Goal: Navigation & Orientation: Go to known website

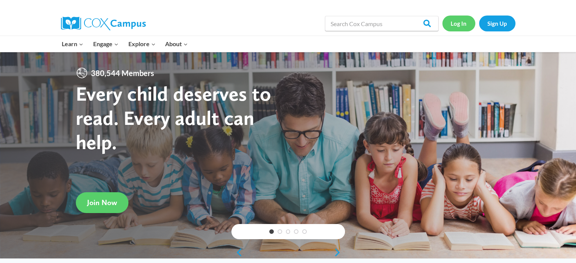
click at [458, 22] on link "Log In" at bounding box center [458, 24] width 33 height 16
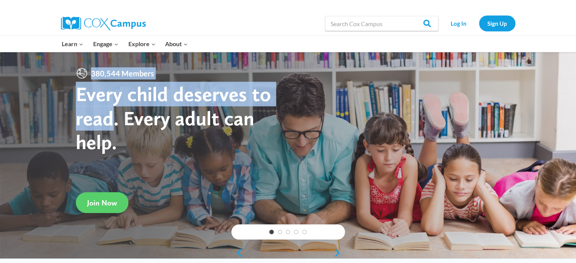
click at [404, 90] on div "380,544 Members Every child deserves to read. Every adult can help. Join Now" at bounding box center [288, 155] width 576 height 207
click at [460, 24] on link "Log In" at bounding box center [458, 24] width 33 height 16
